Goal: Navigation & Orientation: Go to known website

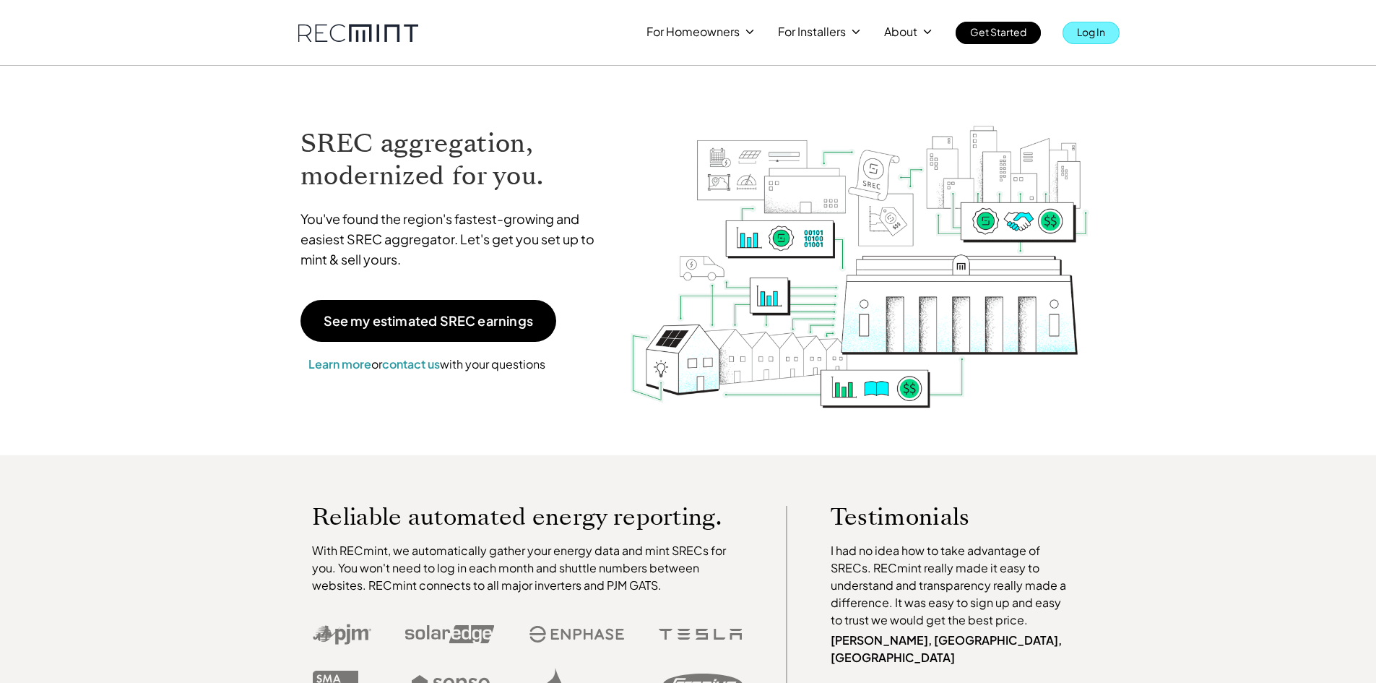
click at [1113, 33] on link "Log In" at bounding box center [1091, 33] width 57 height 22
